Goal: Go to known website: Access a specific website the user already knows

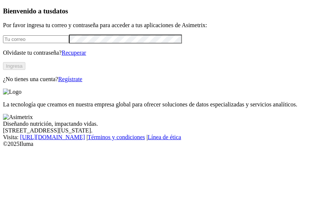
type input "[EMAIL_ADDRESS][PERSON_NAME][DOMAIN_NAME]"
click at [25, 70] on button "Ingresa" at bounding box center [14, 66] width 22 height 8
